Goal: Transaction & Acquisition: Subscribe to service/newsletter

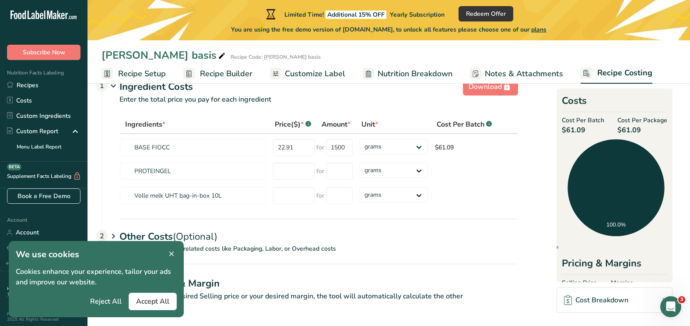
click at [169, 255] on icon at bounding box center [172, 254] width 8 height 12
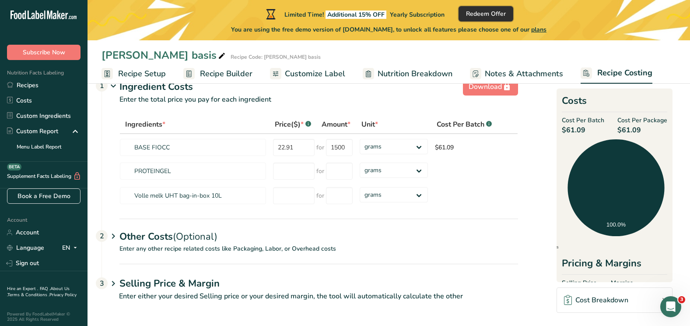
click at [513, 8] on button "Redeem Offer" at bounding box center [486, 13] width 55 height 15
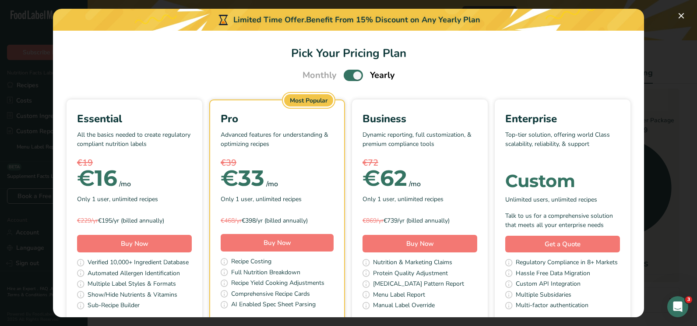
click at [115, 224] on div "Essential All the basics needed to create regulatory compliant nutrition labels…" at bounding box center [348, 214] width 570 height 230
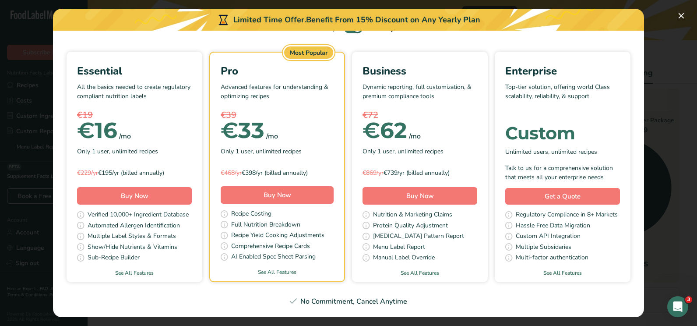
scroll to position [63, 0]
click at [202, 252] on div "Essential All the basics needed to create regulatory compliant nutrition labels…" at bounding box center [135, 167] width 136 height 230
click at [680, 14] on button "Pick Your Pricing Plan Modal" at bounding box center [681, 16] width 14 height 14
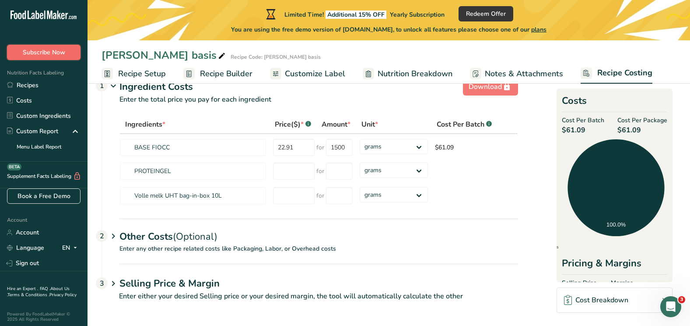
click at [56, 53] on span "Subscribe Now" at bounding box center [44, 52] width 42 height 9
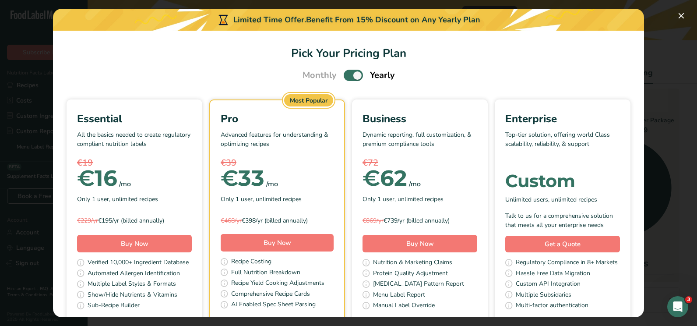
click at [356, 76] on span "Pick Your Pricing Plan Modal" at bounding box center [353, 75] width 19 height 11
click at [349, 76] on input "Pick Your Pricing Plan Modal" at bounding box center [347, 76] width 6 height 6
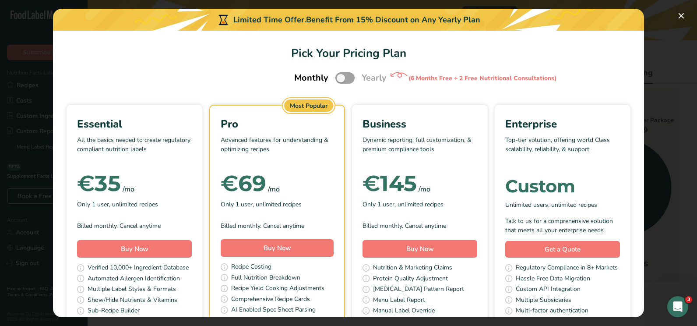
click at [330, 80] on div "Monthly Yearly (6 Months Free + 2 Free Nutritional Consultations)" at bounding box center [349, 78] width 130 height 18
click at [341, 80] on span "Pick Your Pricing Plan Modal" at bounding box center [344, 77] width 19 height 11
click at [341, 80] on input "Pick Your Pricing Plan Modal" at bounding box center [338, 78] width 6 height 6
checkbox input "true"
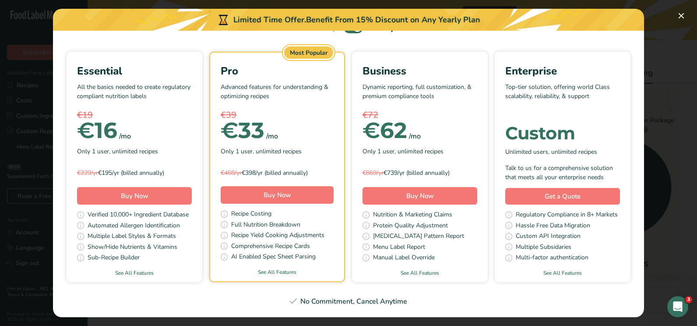
scroll to position [127, 0]
click at [202, 269] on link "See All Features" at bounding box center [135, 273] width 136 height 8
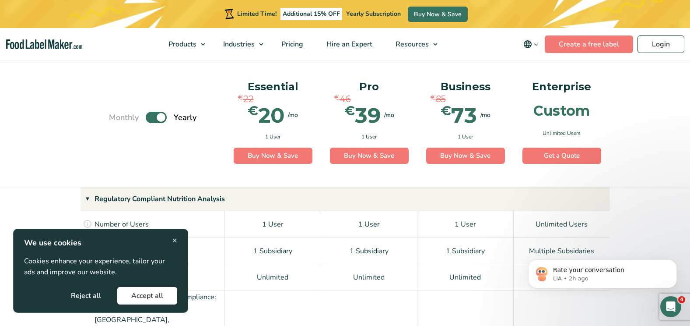
click at [147, 296] on button "Accept all" at bounding box center [147, 296] width 60 height 18
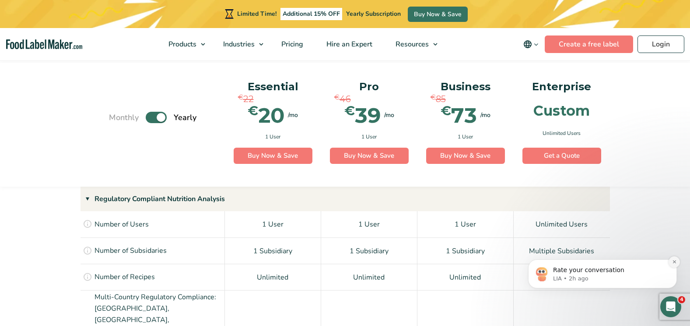
click at [673, 261] on icon "Dismiss notification" at bounding box center [674, 261] width 5 height 5
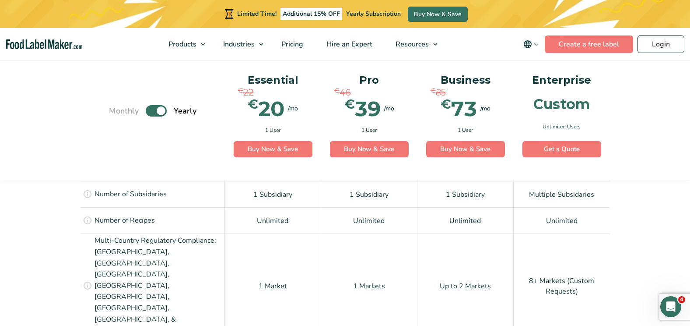
scroll to position [673, 0]
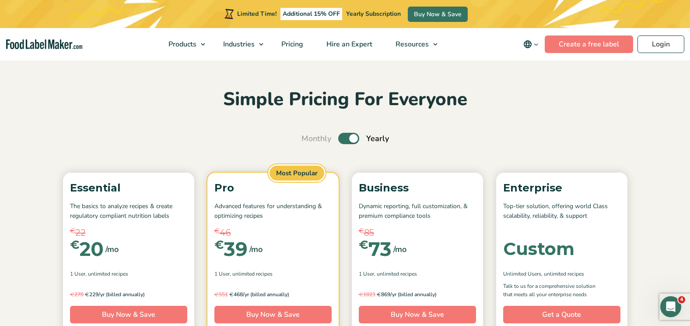
scroll to position [0, 0]
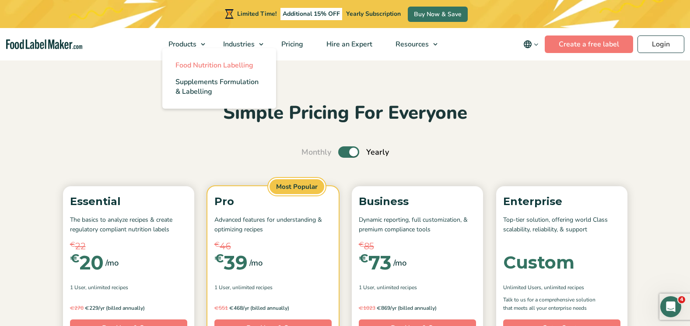
click at [199, 62] on span "Food Nutrition Labelling" at bounding box center [214, 65] width 78 height 10
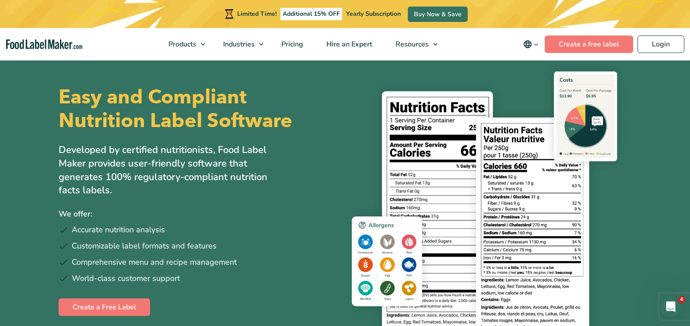
click at [629, 145] on img at bounding box center [492, 203] width 280 height 278
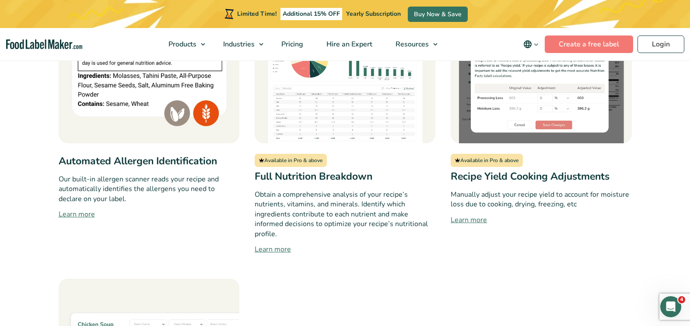
scroll to position [840, 0]
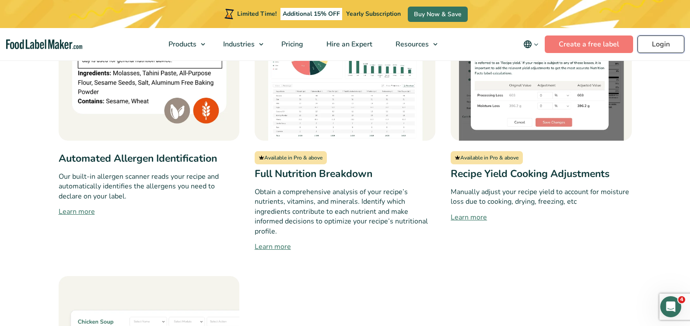
click at [658, 38] on link "Login" at bounding box center [661, 44] width 47 height 18
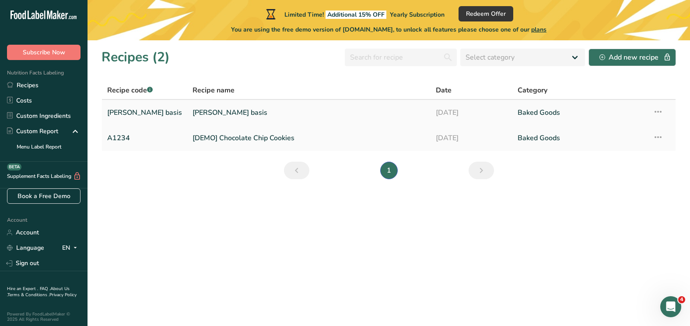
click at [313, 118] on link "[PERSON_NAME] basis" at bounding box center [309, 112] width 233 height 18
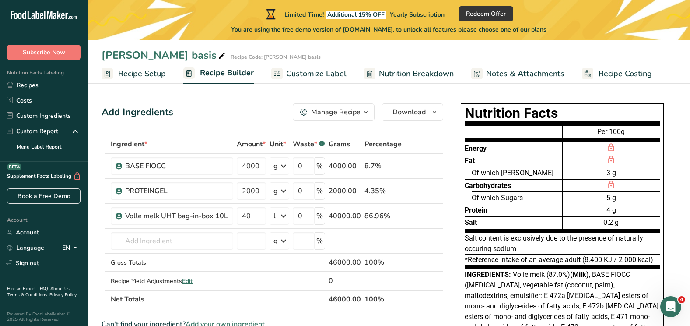
click at [546, 33] on span "plans" at bounding box center [538, 29] width 15 height 8
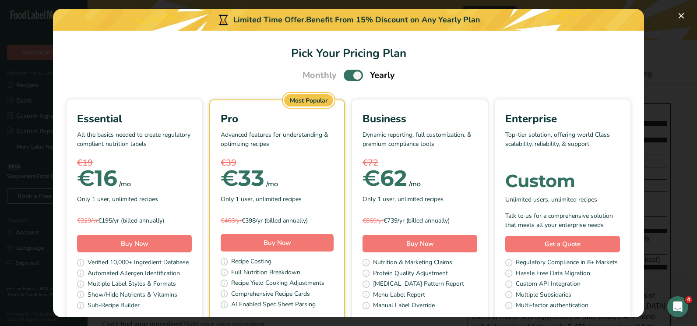
click at [587, 93] on section "Pick Your Pricing Plan Monthly Yearly Essential All the basics needed to create…" at bounding box center [348, 174] width 591 height 286
click at [683, 18] on button "Pick Your Pricing Plan Modal" at bounding box center [681, 16] width 14 height 14
